Goal: Transaction & Acquisition: Subscribe to service/newsletter

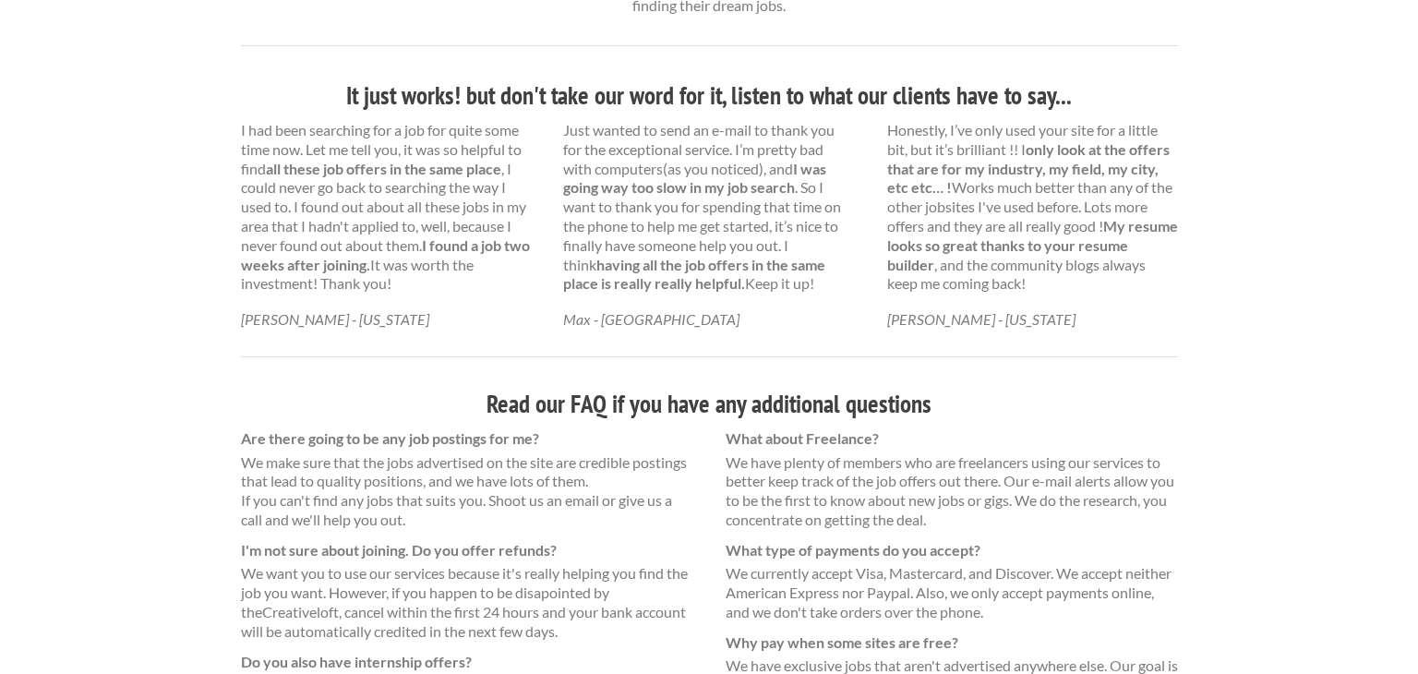
scroll to position [989, 0]
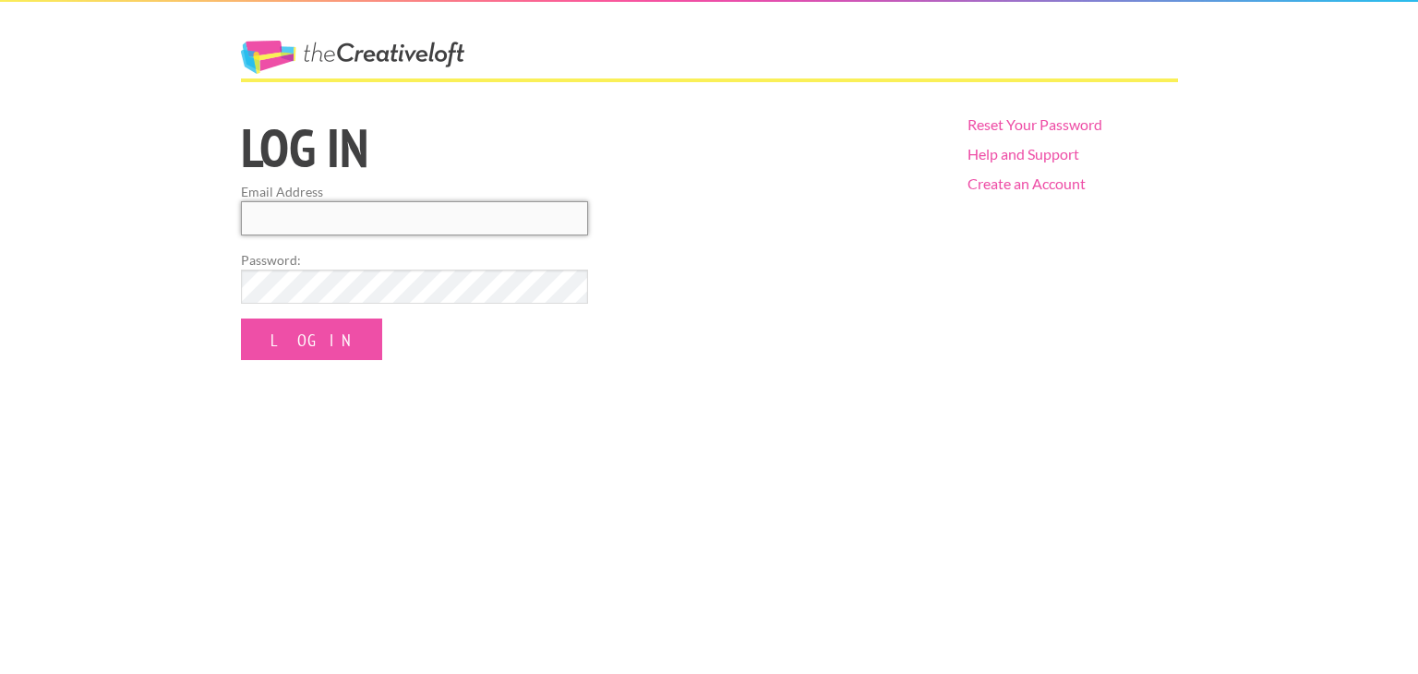
click at [457, 222] on input "Email Address" at bounding box center [414, 218] width 347 height 34
type input "[EMAIL_ADDRESS][DOMAIN_NAME]"
click at [241, 318] on input "Log In" at bounding box center [311, 339] width 141 height 42
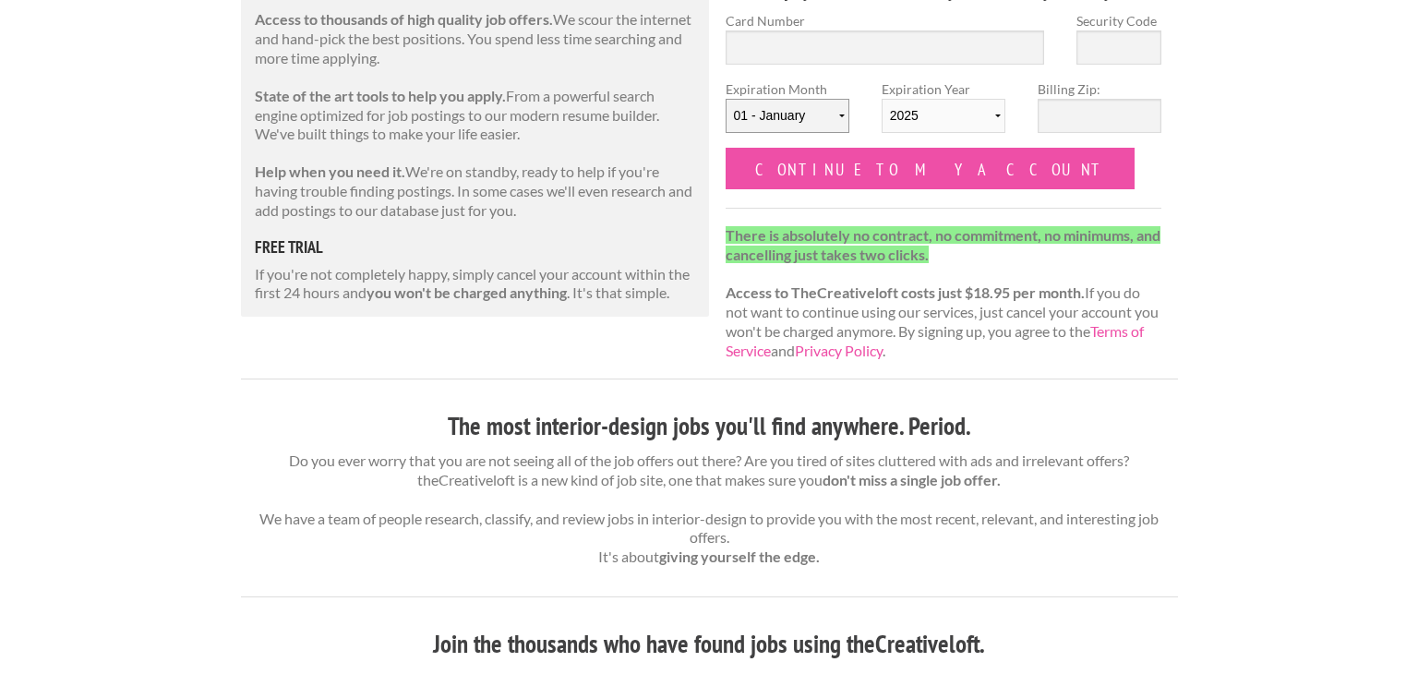
scroll to position [263, 0]
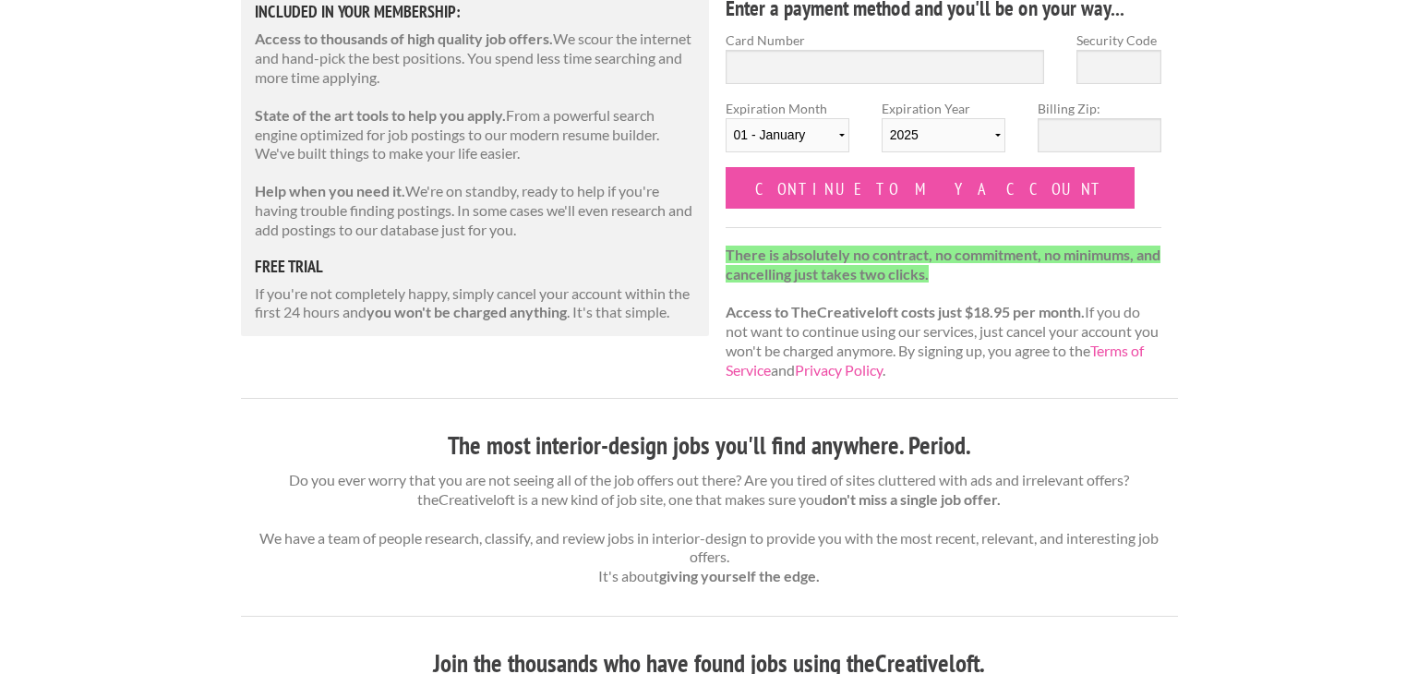
click at [1084, 366] on p "There is absolutely no contract, no commitment, no minimums, and cancelling jus…" at bounding box center [943, 313] width 437 height 135
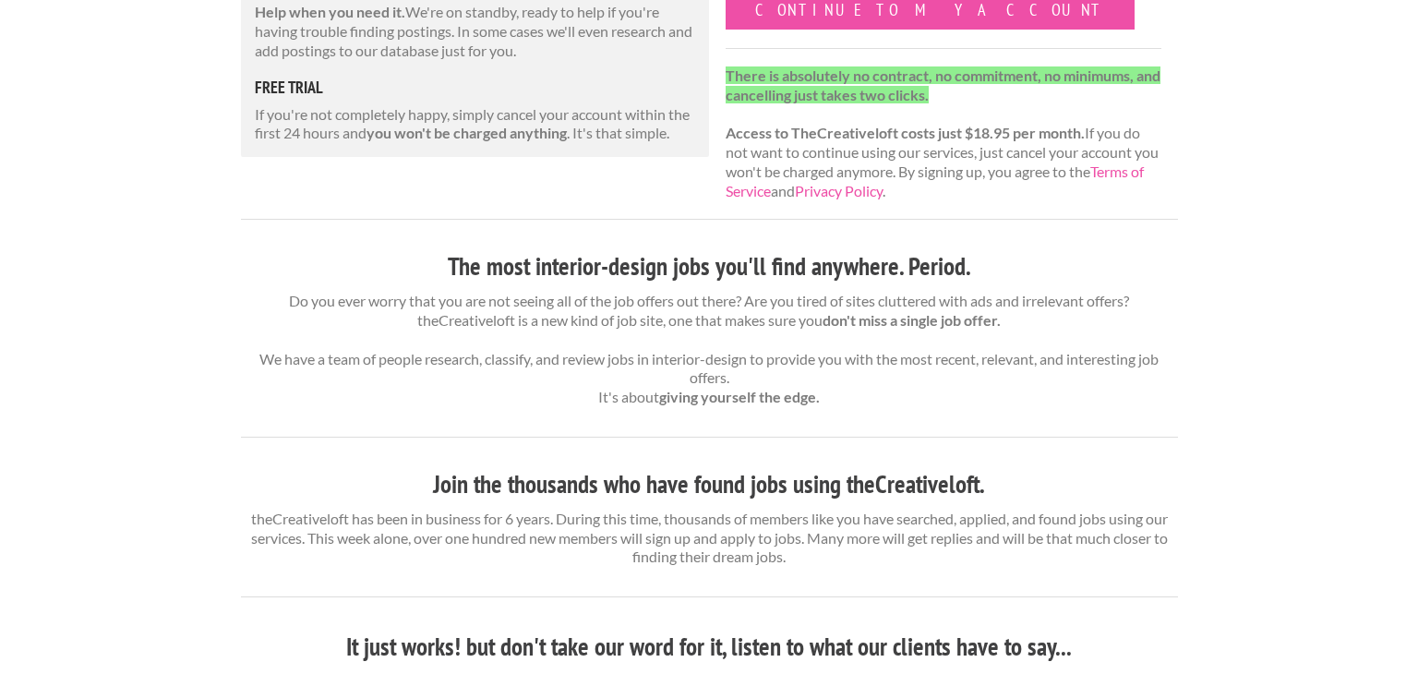
scroll to position [445, 0]
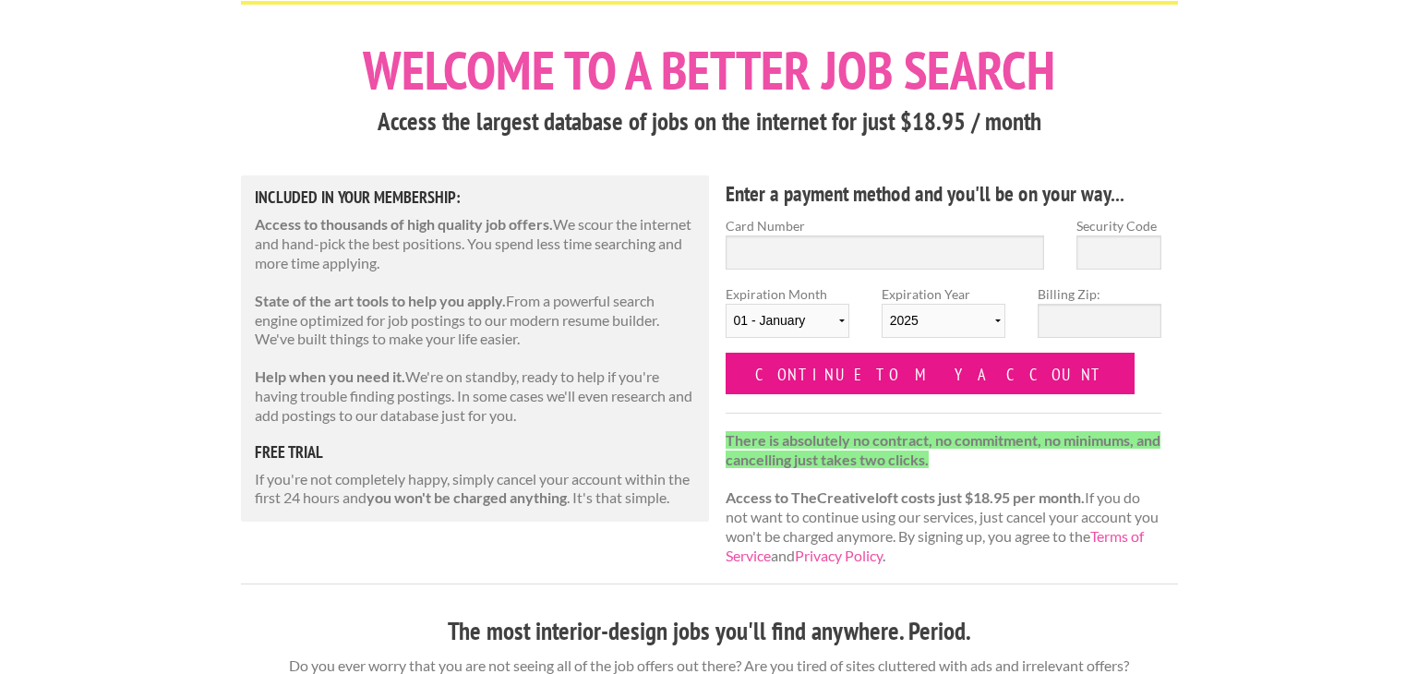
scroll to position [85, 0]
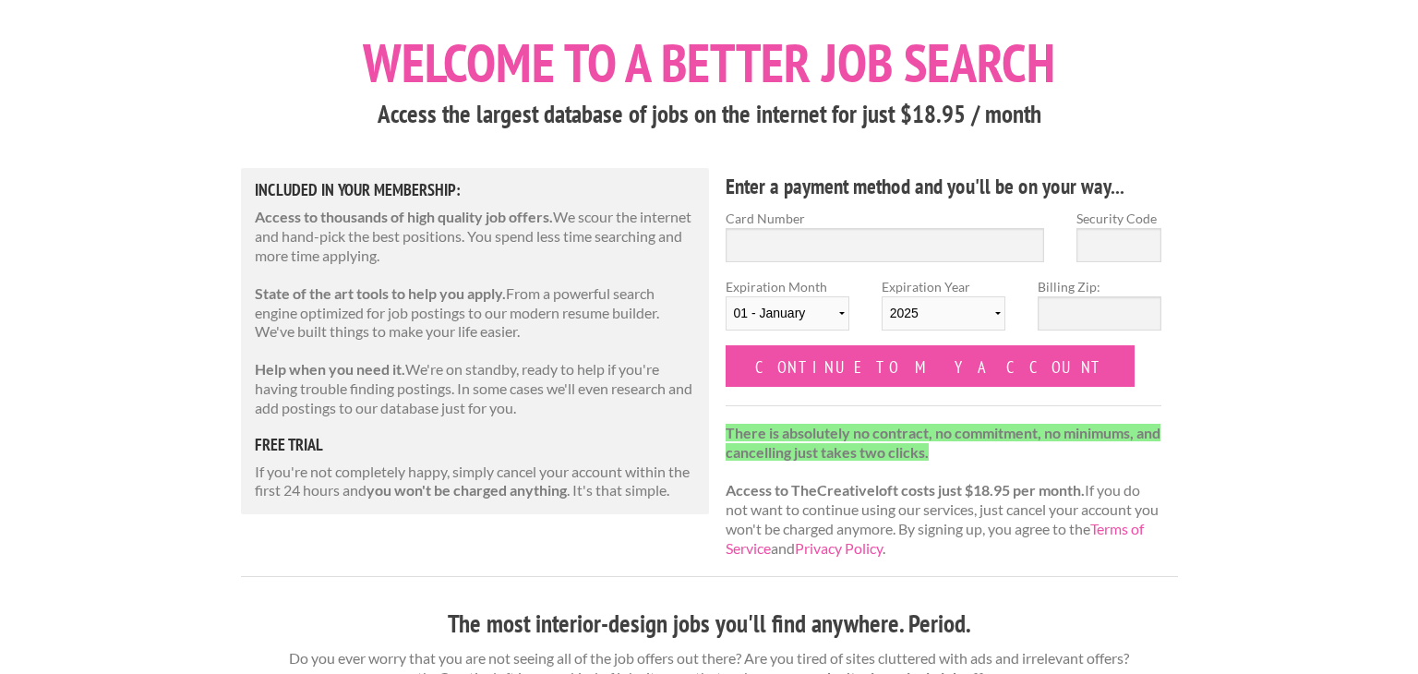
click at [1089, 507] on p "There is absolutely no contract, no commitment, no minimums, and cancelling jus…" at bounding box center [943, 491] width 437 height 135
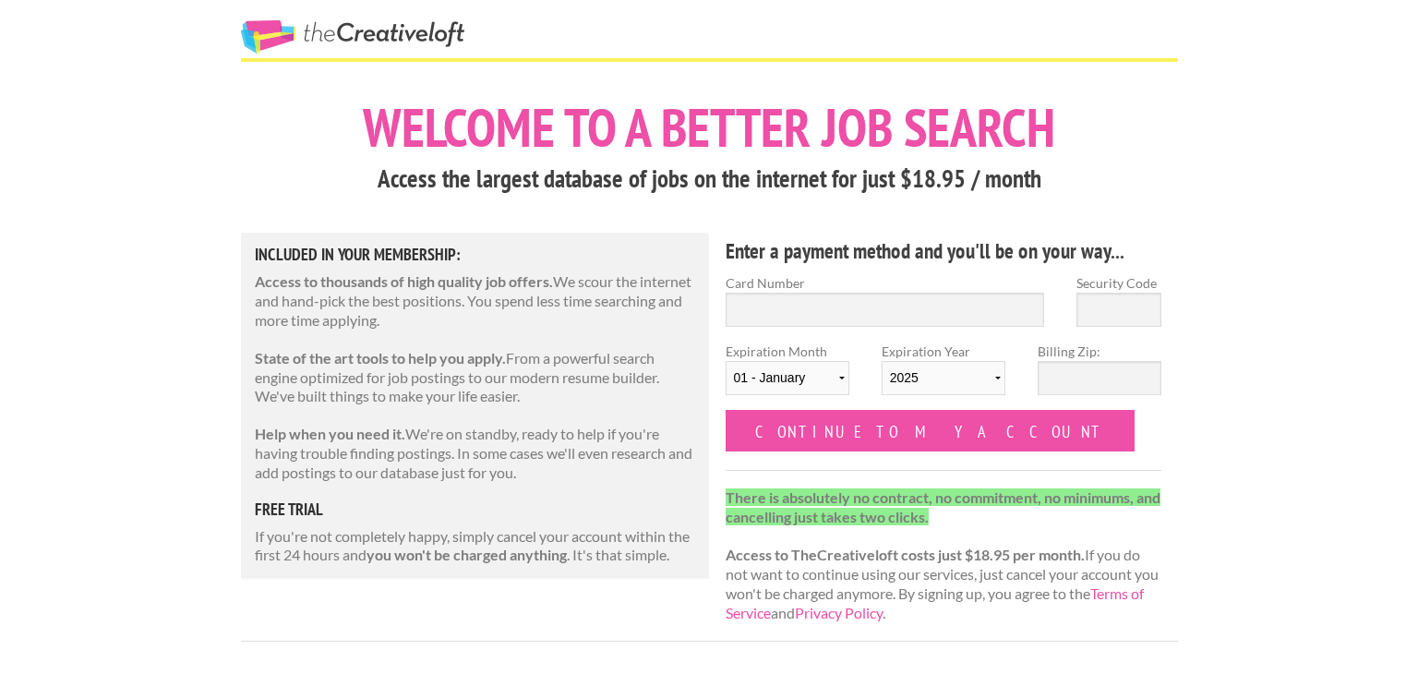
scroll to position [0, 0]
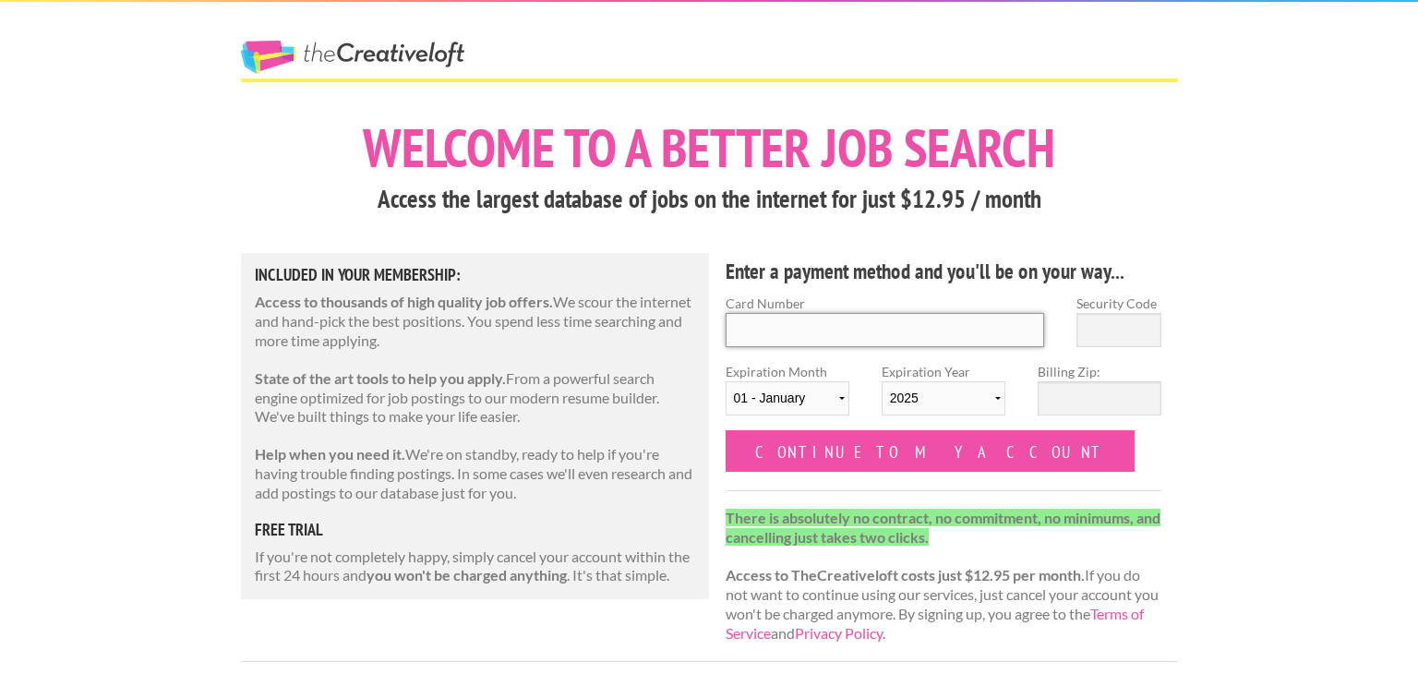
click at [909, 324] on input "Card Number" at bounding box center [884, 330] width 319 height 34
